Goal: Task Accomplishment & Management: Use online tool/utility

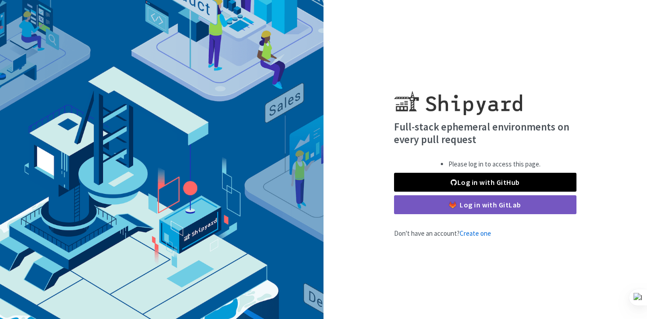
click at [469, 180] on link "Log in with GitHub" at bounding box center [485, 182] width 182 height 19
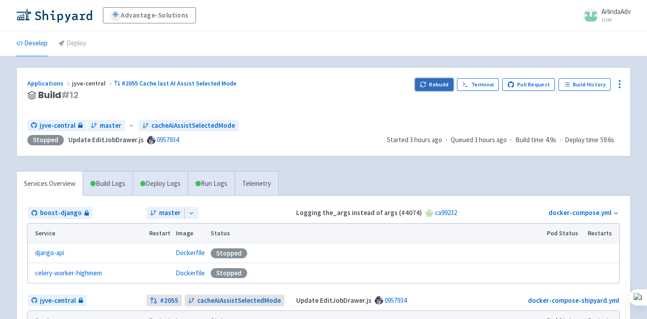
click at [445, 87] on button "Rebuild" at bounding box center [434, 84] width 39 height 13
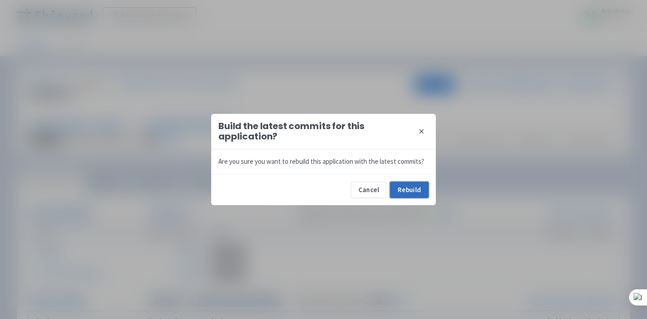
click at [405, 194] on button "Rebuild" at bounding box center [409, 190] width 39 height 16
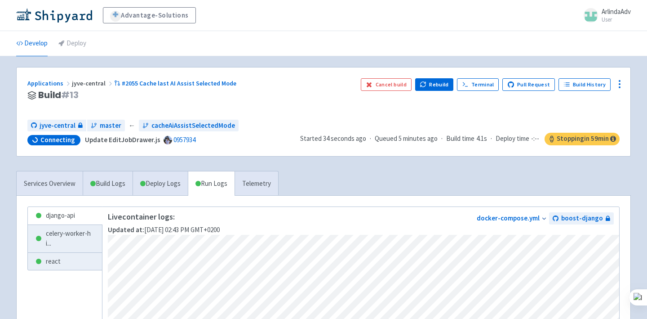
click at [259, 81] on div "Applications jyve-central #2055 Cache last AI Assist Selected Mode" at bounding box center [190, 83] width 326 height 10
click at [261, 181] on link "Telemetry" at bounding box center [257, 183] width 44 height 25
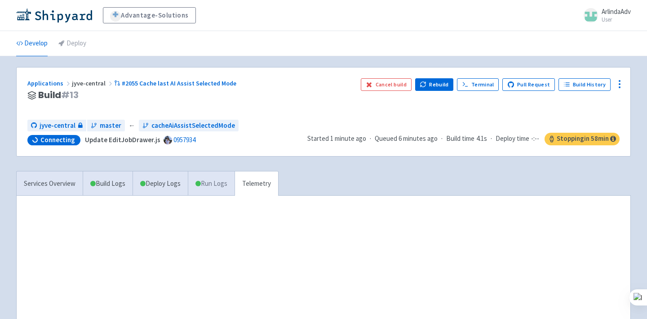
click at [222, 184] on link "Run Logs" at bounding box center [211, 183] width 47 height 25
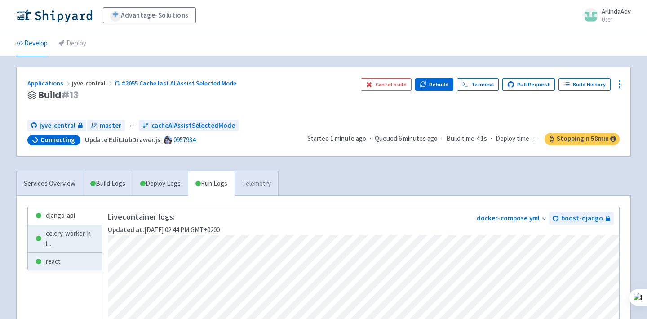
click at [262, 185] on link "Telemetry" at bounding box center [257, 183] width 44 height 25
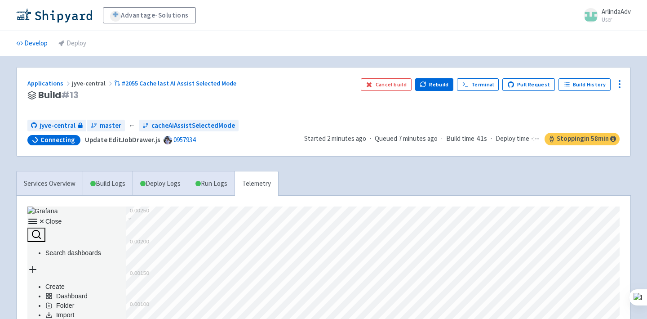
scroll to position [0, 0]
click at [245, 104] on div "Applications jyve-central #2055 Cache last AI Assist Selected Mode Build # 13" at bounding box center [190, 95] width 326 height 34
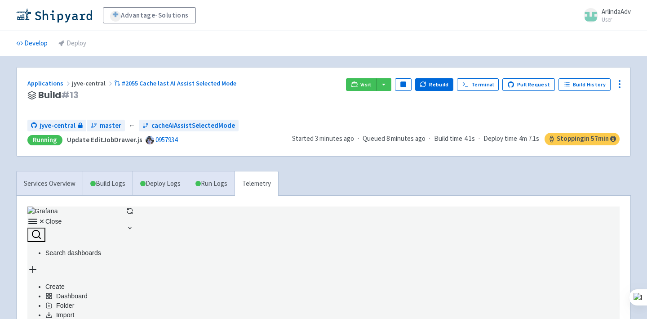
scroll to position [202, 592]
click at [372, 84] on span "Visit" at bounding box center [366, 84] width 12 height 7
click at [368, 82] on span "Visit" at bounding box center [366, 84] width 12 height 7
click at [372, 84] on span "Visit" at bounding box center [366, 84] width 12 height 7
click at [364, 92] on div "Visit Pause Rebuild Terminal Pull Request Build History" at bounding box center [483, 95] width 274 height 34
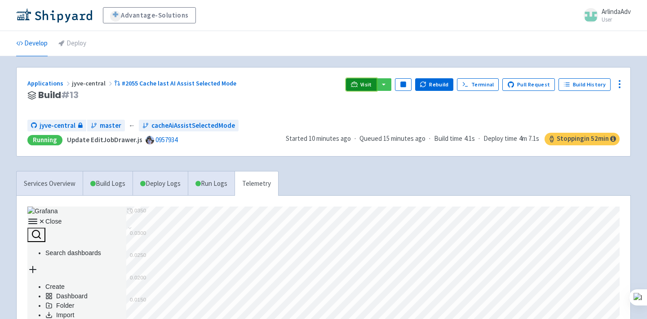
click at [371, 86] on span "Visit" at bounding box center [366, 84] width 12 height 7
click at [370, 81] on span "Visit" at bounding box center [366, 84] width 12 height 7
click at [358, 87] on icon at bounding box center [354, 84] width 7 height 7
click at [371, 80] on link "Visit" at bounding box center [361, 84] width 31 height 13
click at [370, 83] on span "Visit" at bounding box center [366, 84] width 12 height 7
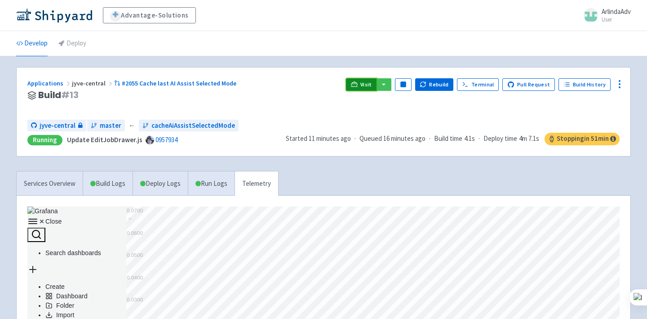
click at [372, 81] on span "Visit" at bounding box center [366, 84] width 12 height 7
click at [366, 86] on span "Visit" at bounding box center [366, 84] width 12 height 7
click at [368, 87] on span "Visit" at bounding box center [366, 84] width 12 height 7
